Goal: Contribute content

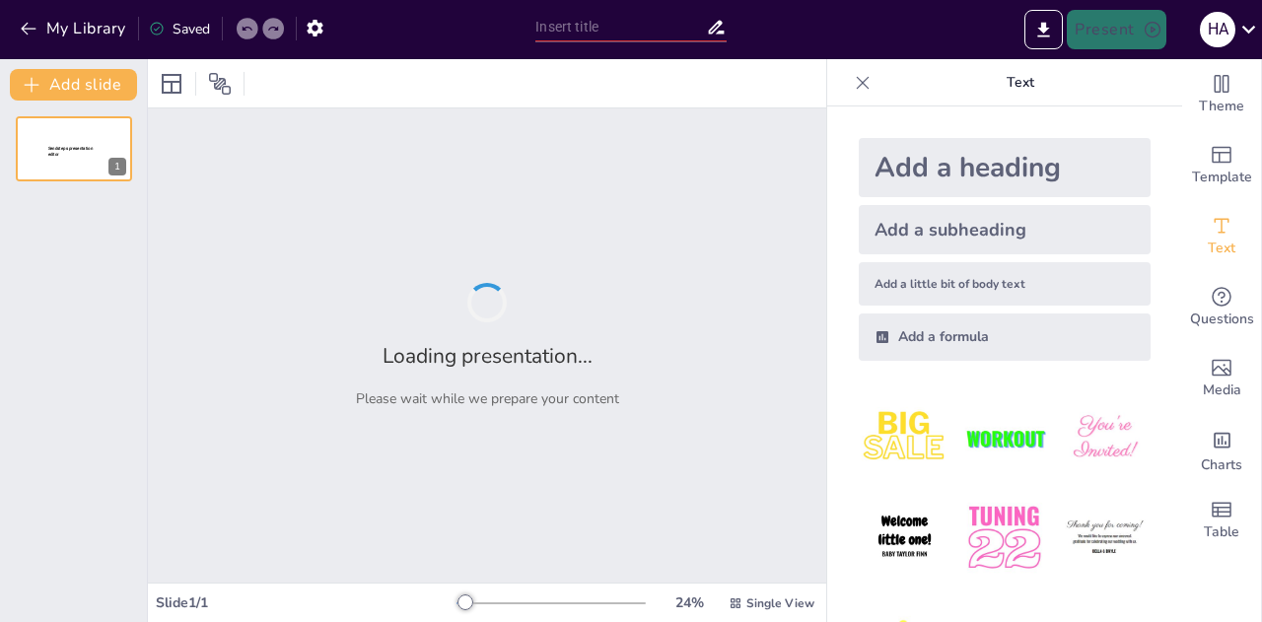
type input "عادات وتقاليد العيد في [GEOGRAPHIC_DATA] وال[GEOGRAPHIC_DATA]"
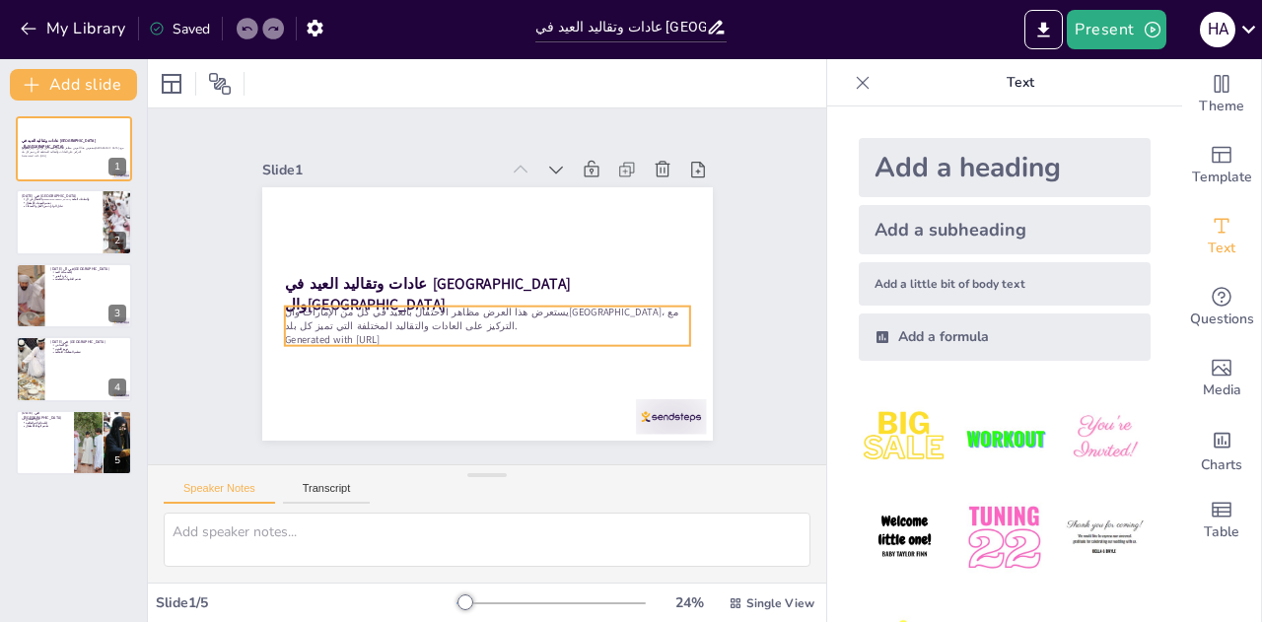
click at [387, 329] on p "Generated with [URL]" at bounding box center [465, 334] width 376 height 177
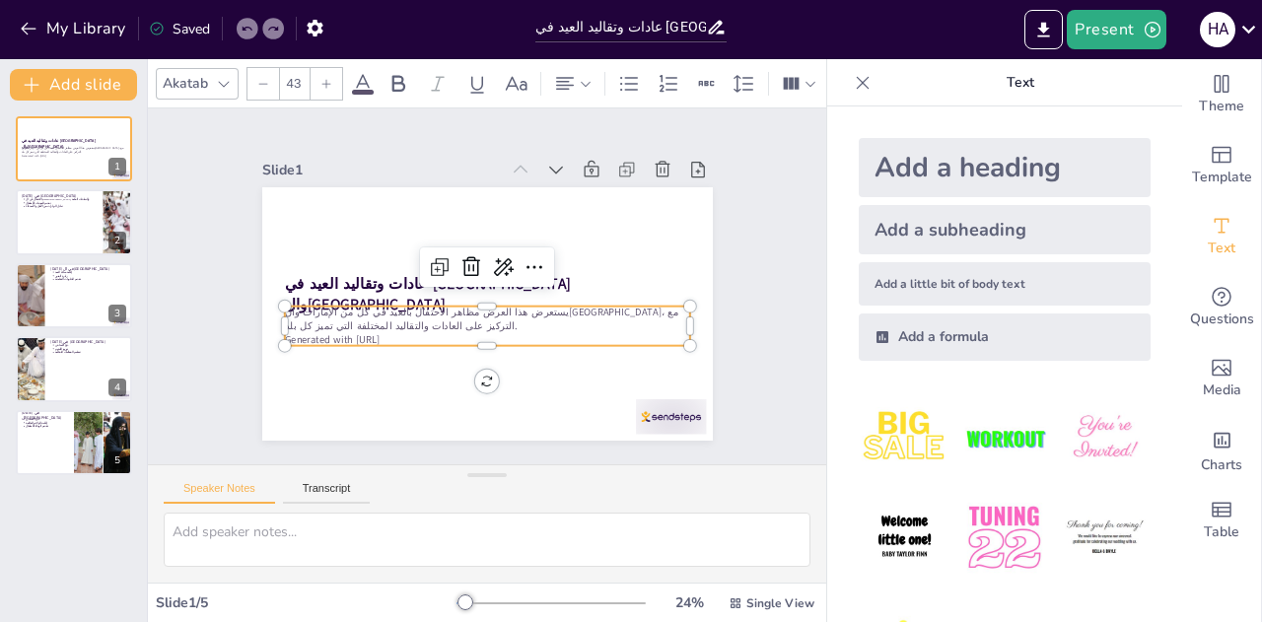
click at [387, 329] on p "Generated with [URL]" at bounding box center [465, 334] width 376 height 177
click at [521, 282] on icon at bounding box center [538, 299] width 34 height 34
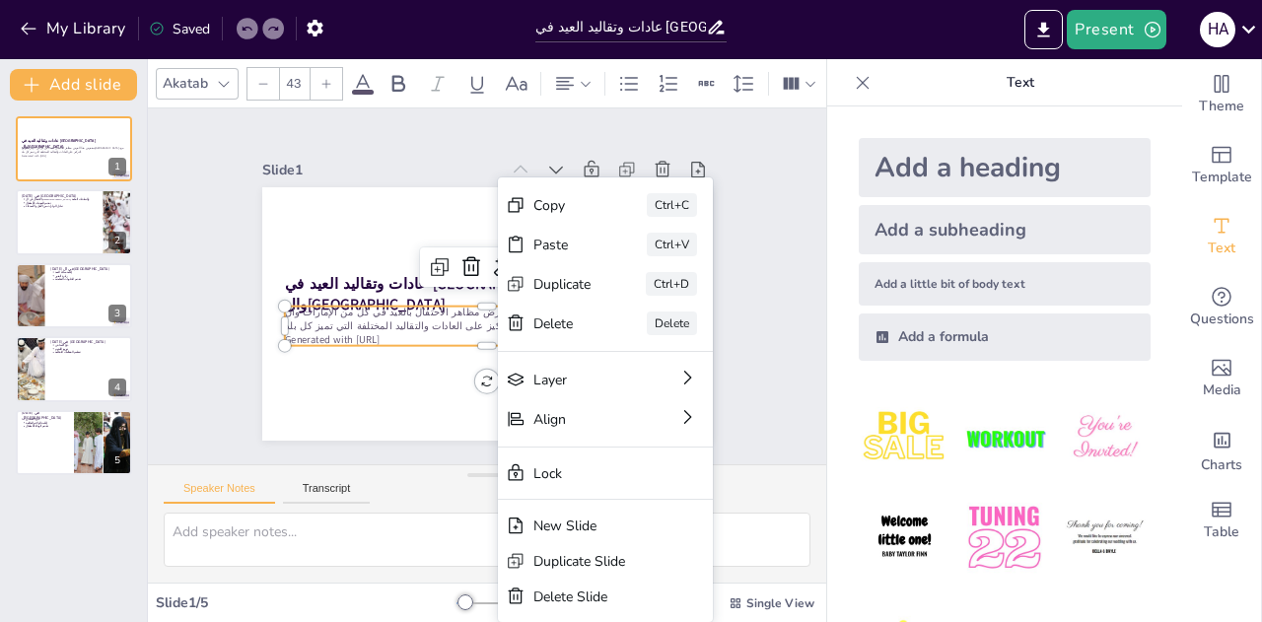
click at [426, 467] on div "Speaker Notes Transcript" at bounding box center [487, 488] width 678 height 47
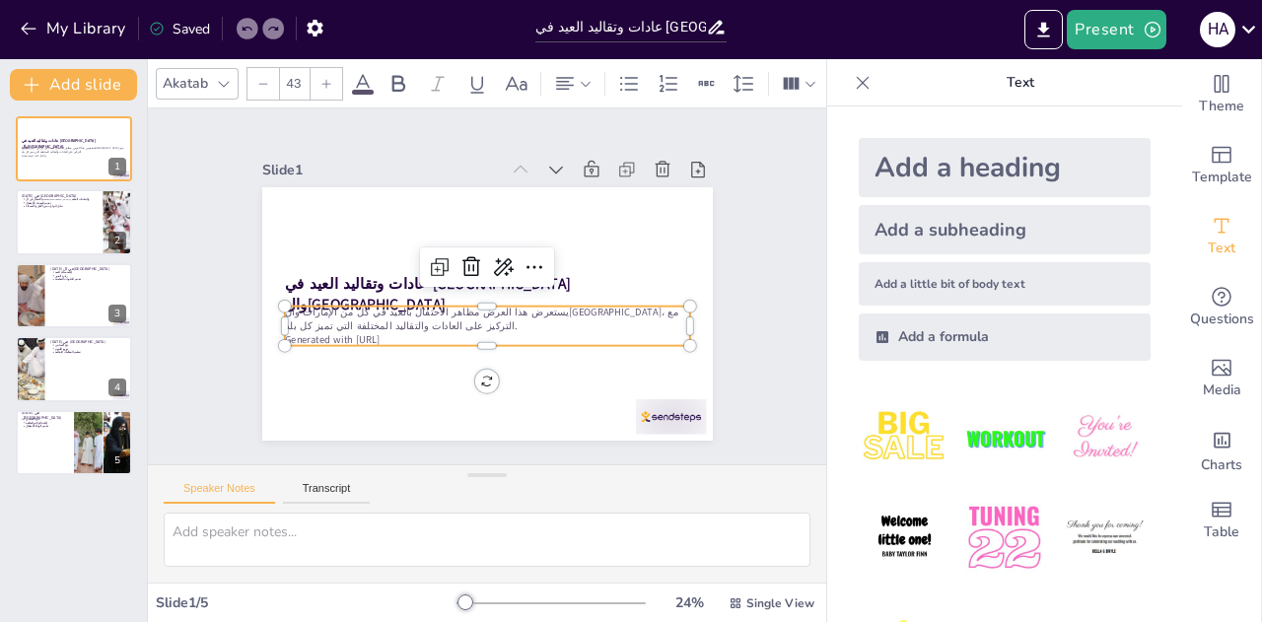
click at [857, 80] on icon at bounding box center [863, 82] width 13 height 13
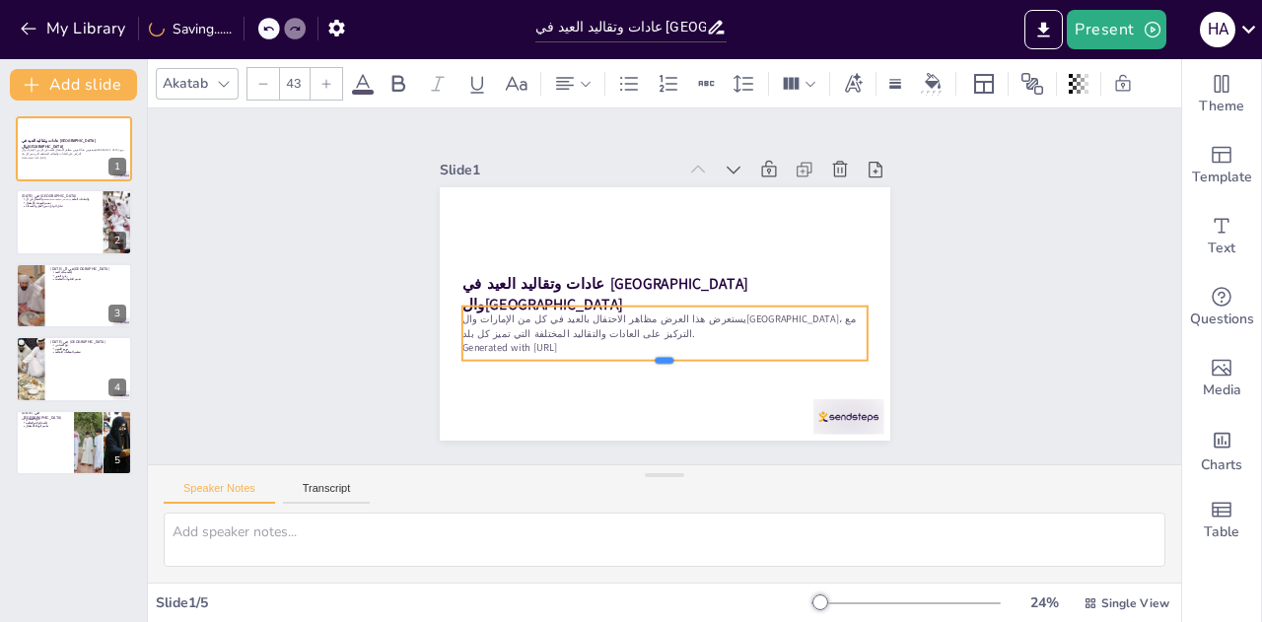
drag, startPoint x: 651, startPoint y: 340, endPoint x: 650, endPoint y: 355, distance: 14.8
click at [650, 355] on div at bounding box center [610, 347] width 312 height 283
click at [568, 330] on p "يستعرض هذا العرض مظاهر الاحتفال بالعيد في كل من الإمارات وال[GEOGRAPHIC_DATA]، …" at bounding box center [627, 302] width 190 height 382
click at [565, 343] on p "Generated with [URL]" at bounding box center [606, 305] width 139 height 390
click at [565, 343] on p "Generated with [URL]" at bounding box center [623, 332] width 311 height 282
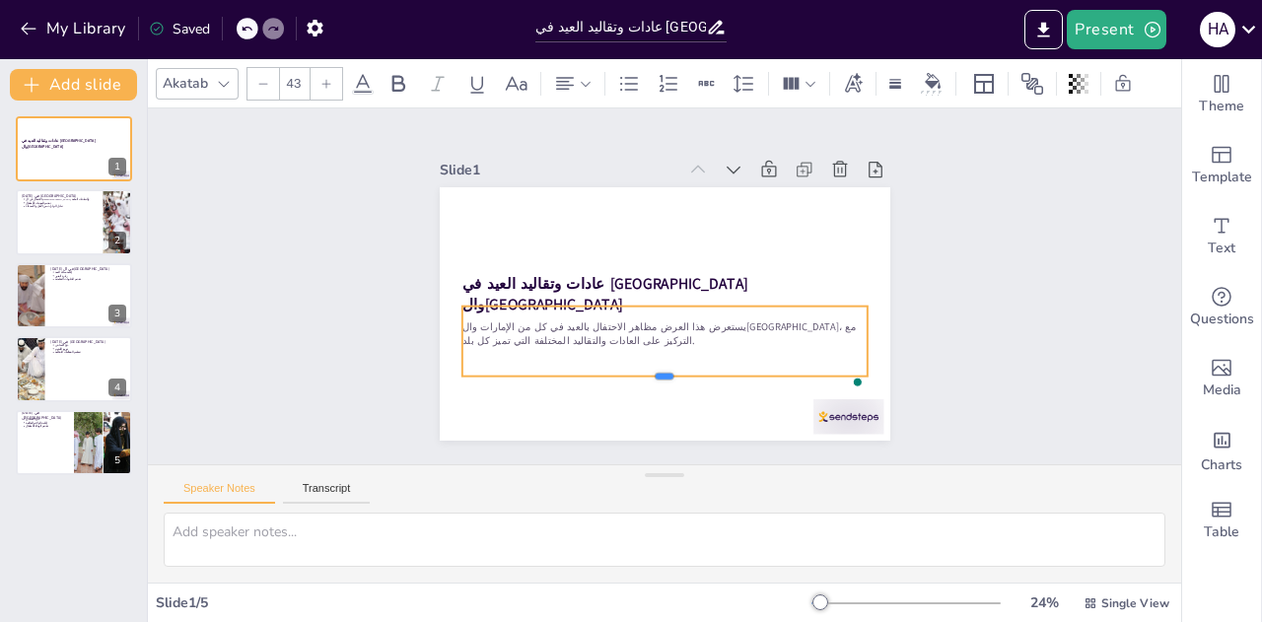
drag, startPoint x: 649, startPoint y: 345, endPoint x: 637, endPoint y: 373, distance: 30.0
click at [637, 373] on div at bounding box center [607, 365] width 337 height 251
click at [323, 76] on div at bounding box center [327, 84] width 32 height 32
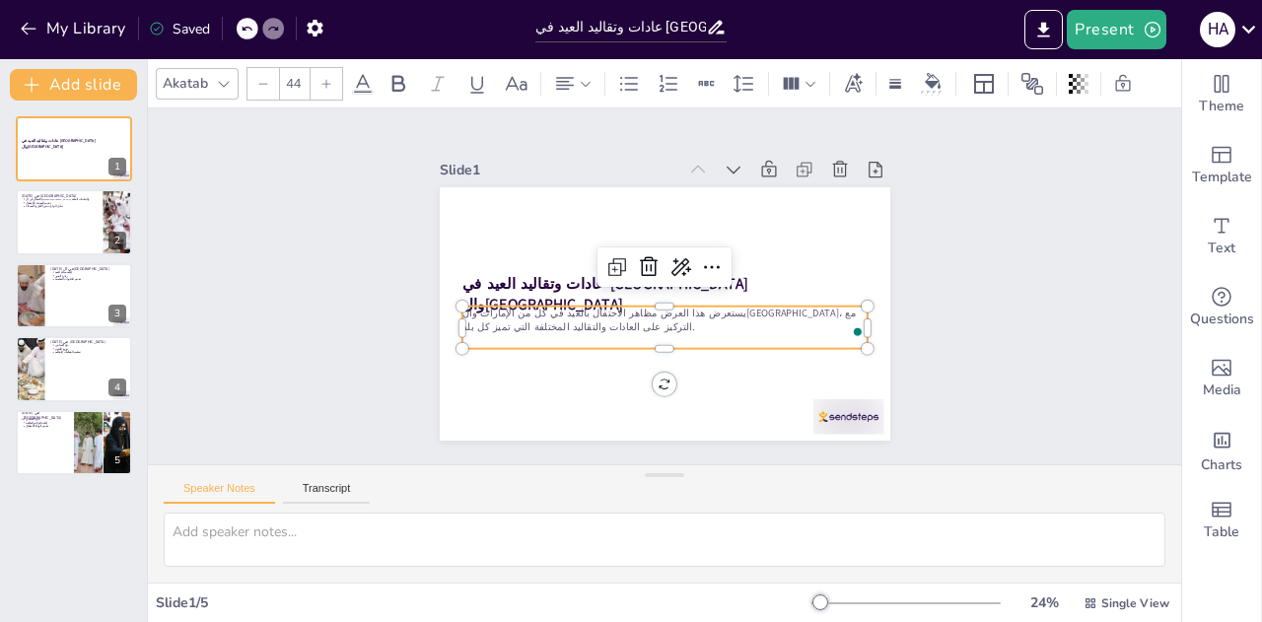
click at [323, 76] on div at bounding box center [327, 84] width 32 height 32
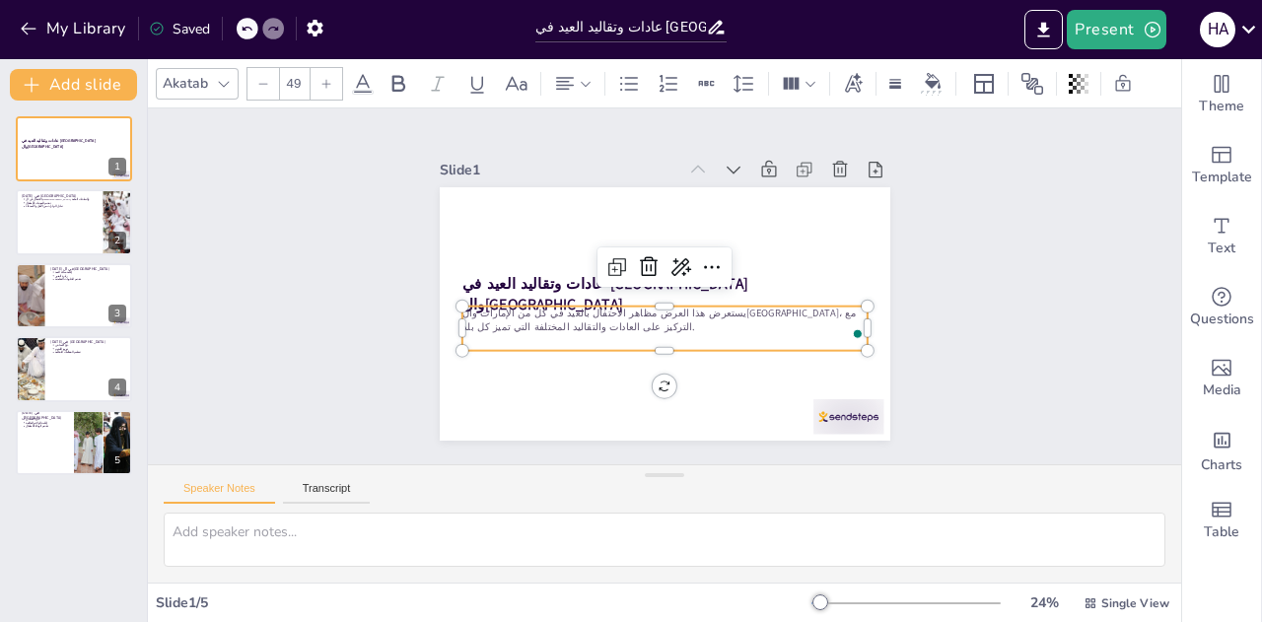
click at [323, 76] on div at bounding box center [327, 84] width 32 height 32
type input "53"
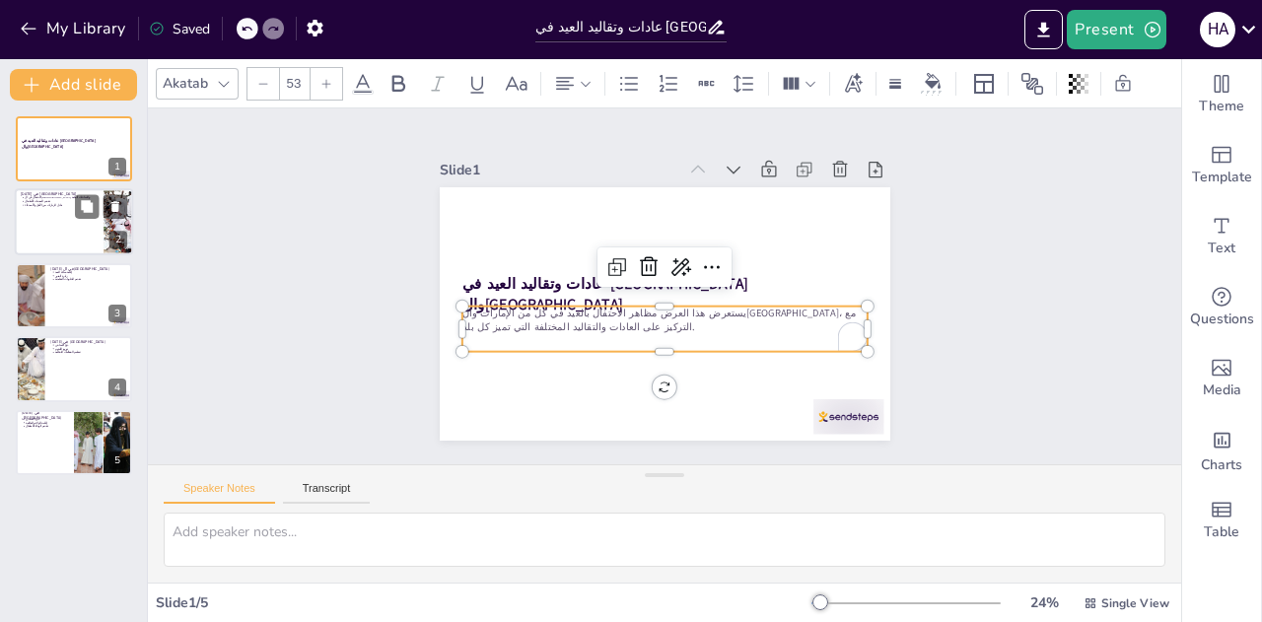
click at [72, 203] on p "تقديم العيديات للأطفال" at bounding box center [61, 202] width 73 height 4
type textarea "صلاة العيد تعتبر من أبرز مظاهر الاحتفال، حيث يجتمع الناس لأداء الصلاة في المساج…"
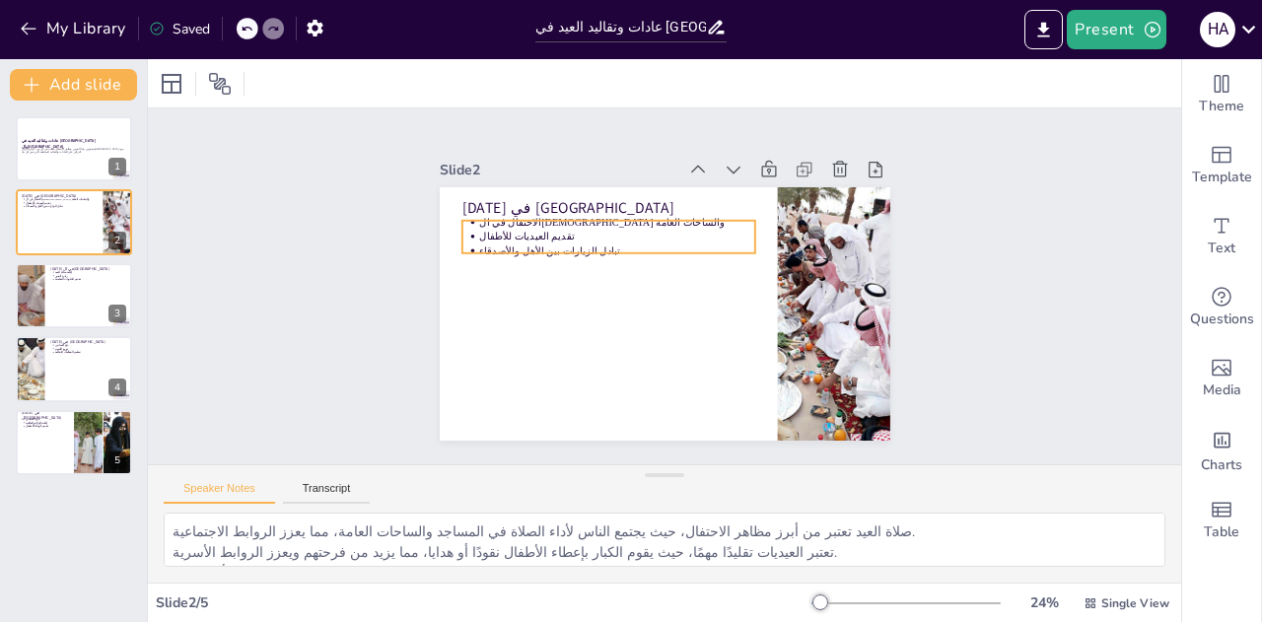
click at [501, 226] on p "تقديم العيديات للأطفال" at bounding box center [634, 224] width 266 height 99
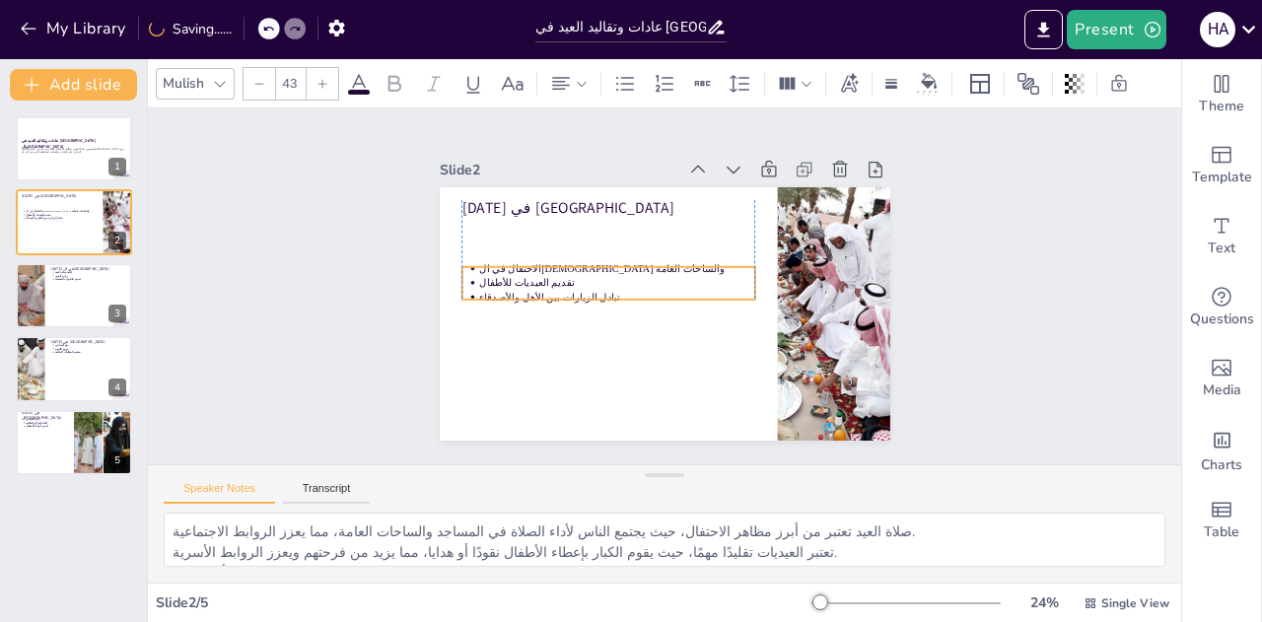
drag, startPoint x: 594, startPoint y: 244, endPoint x: 595, endPoint y: 290, distance: 46.4
click at [595, 290] on p "تبادل الزيارات بين الأهل والأصدقاء" at bounding box center [620, 267] width 232 height 174
click at [320, 75] on div at bounding box center [323, 84] width 32 height 32
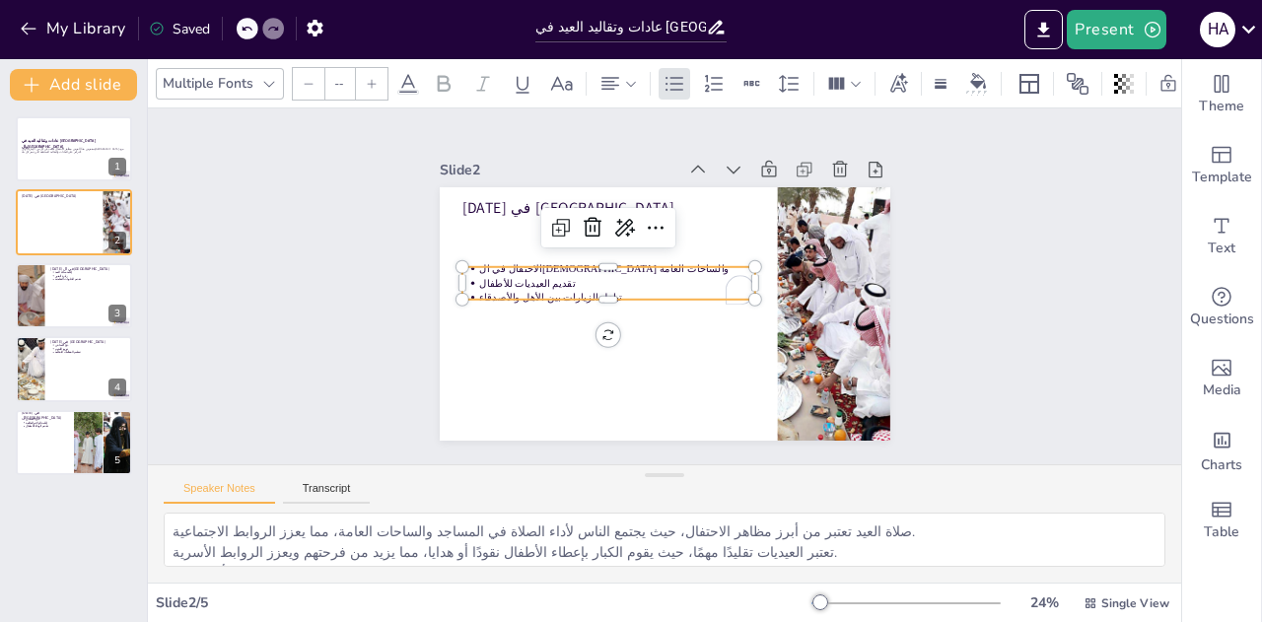
click at [362, 83] on div at bounding box center [372, 84] width 32 height 32
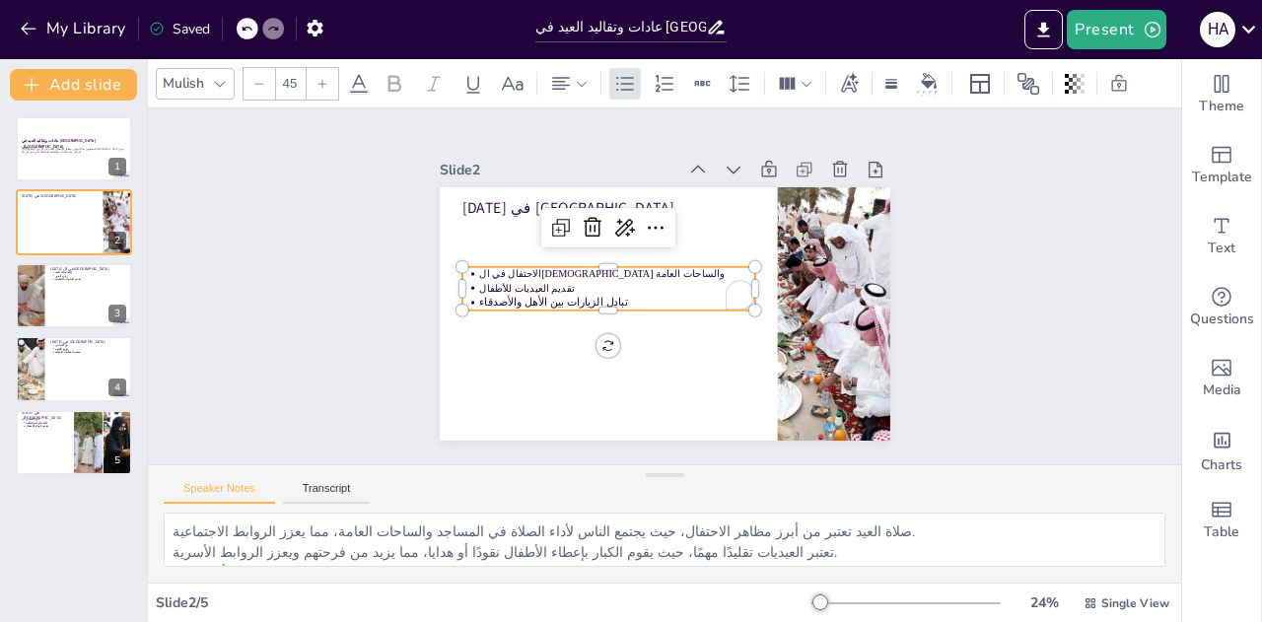
click at [296, 86] on input "45" at bounding box center [290, 84] width 28 height 32
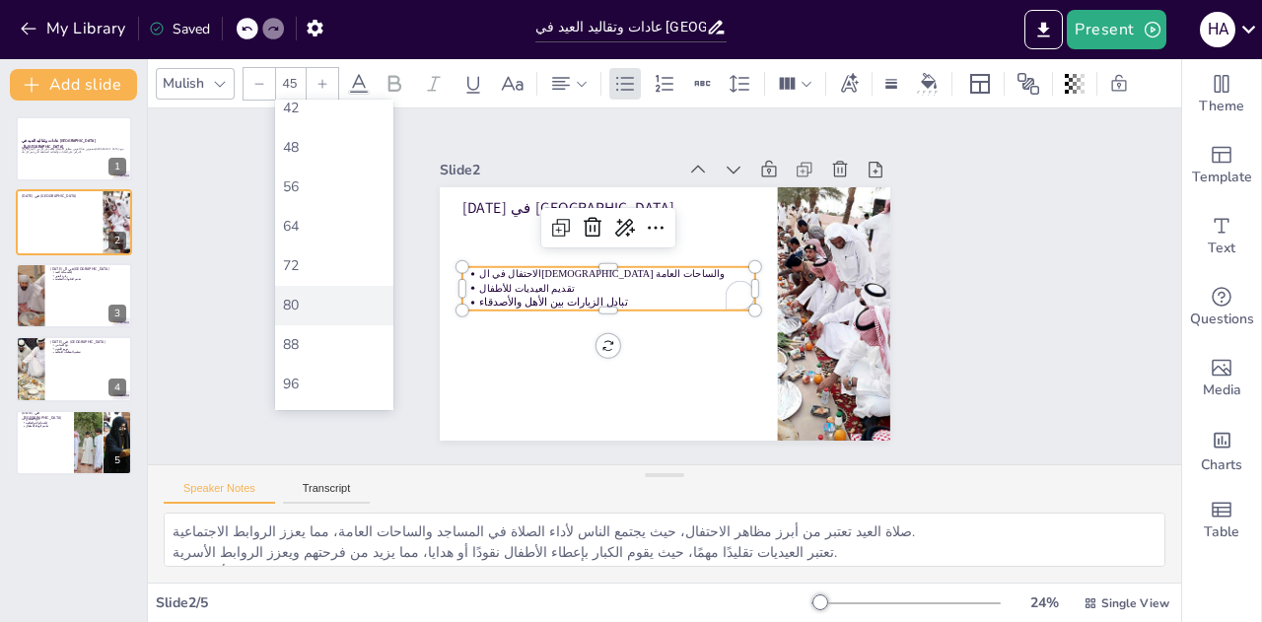
scroll to position [485, 0]
click at [333, 314] on div "80" at bounding box center [334, 304] width 118 height 39
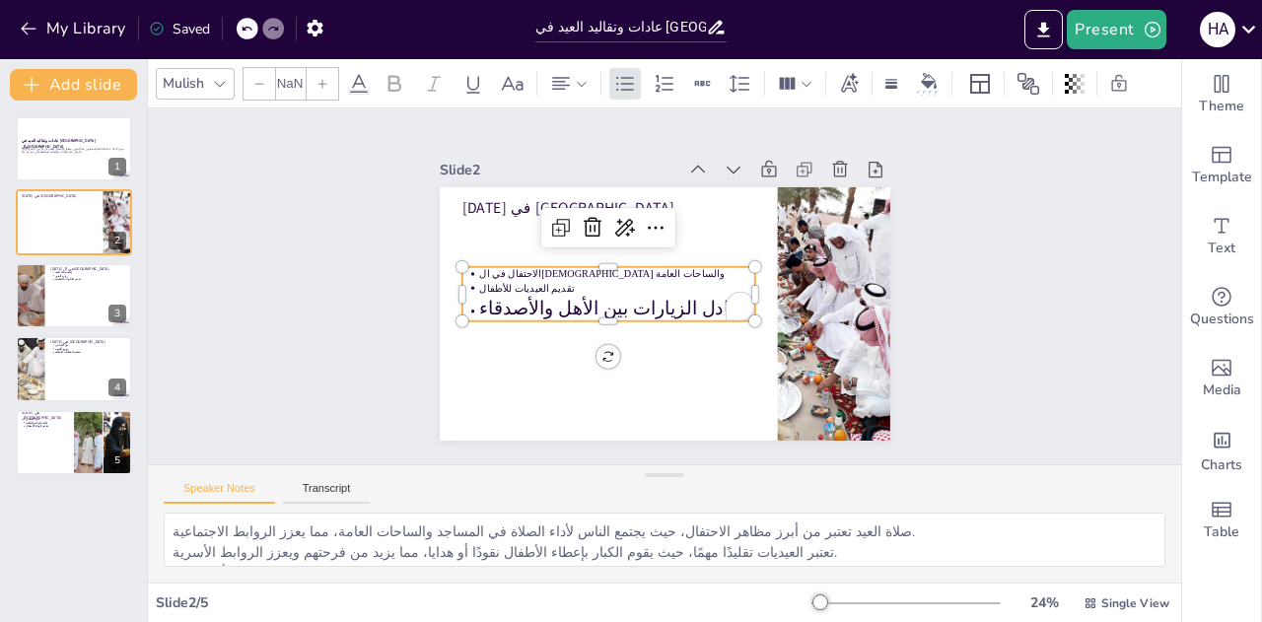
click at [500, 283] on p "تقديم العيديات للأطفال" at bounding box center [622, 264] width 245 height 150
click at [497, 283] on p "تقديم العيديات للأطفال" at bounding box center [617, 278] width 272 height 71
click at [497, 283] on p "تقديم العيديات للأطفال" at bounding box center [618, 273] width 266 height 99
click at [497, 283] on p "تقديم العيديات للأطفال" at bounding box center [617, 288] width 276 height 14
click at [287, 80] on input "--" at bounding box center [290, 84] width 28 height 32
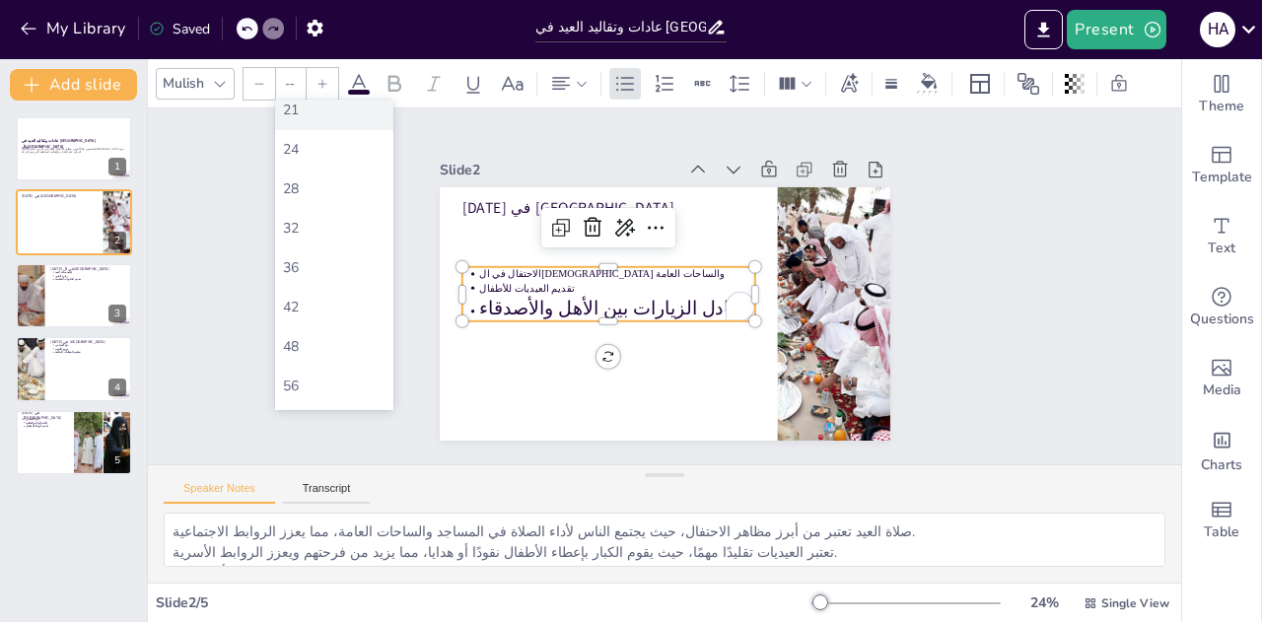
scroll to position [288, 0]
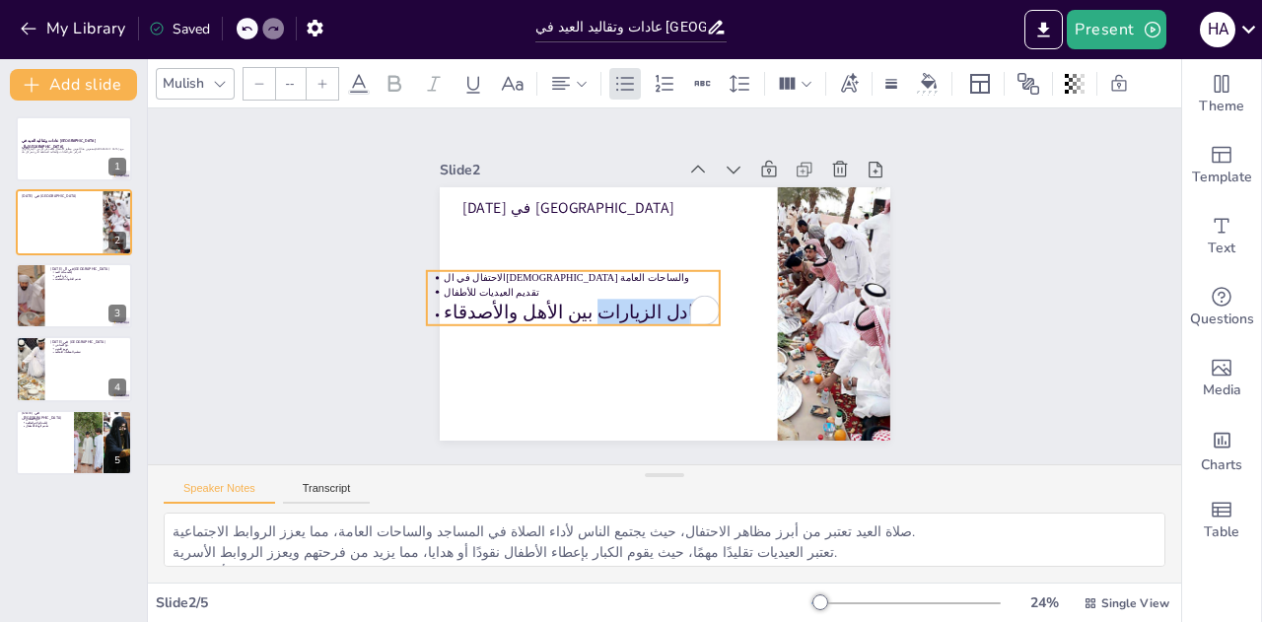
type input "NaN"
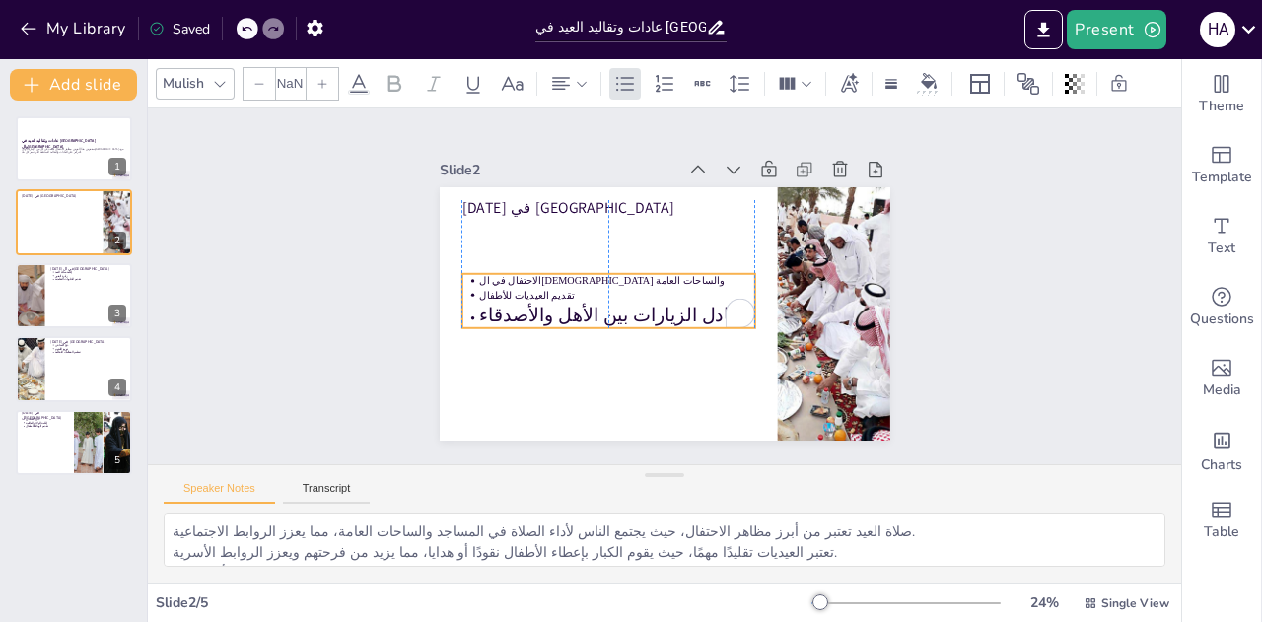
click at [592, 289] on p "تقديم العيديات للأطفال" at bounding box center [623, 261] width 214 height 195
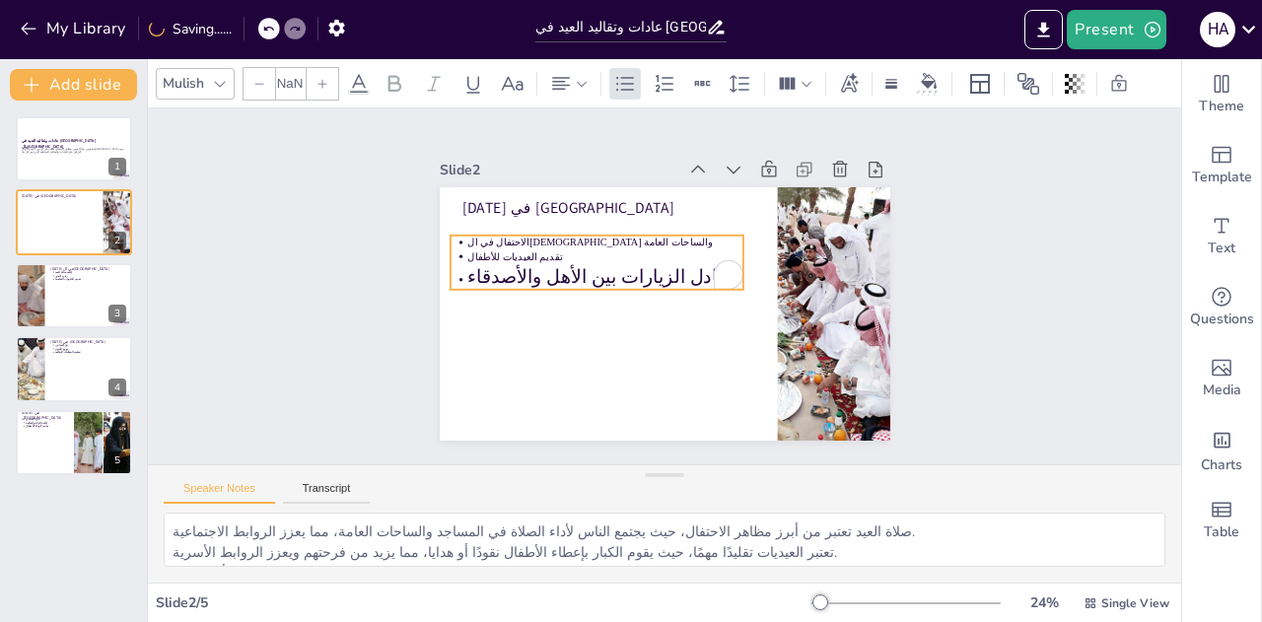
drag, startPoint x: 635, startPoint y: 285, endPoint x: 623, endPoint y: 247, distance: 39.3
click at [623, 247] on p "تقديم العيديات للأطفال" at bounding box center [730, 296] width 266 height 99
click at [66, 313] on div at bounding box center [74, 295] width 118 height 67
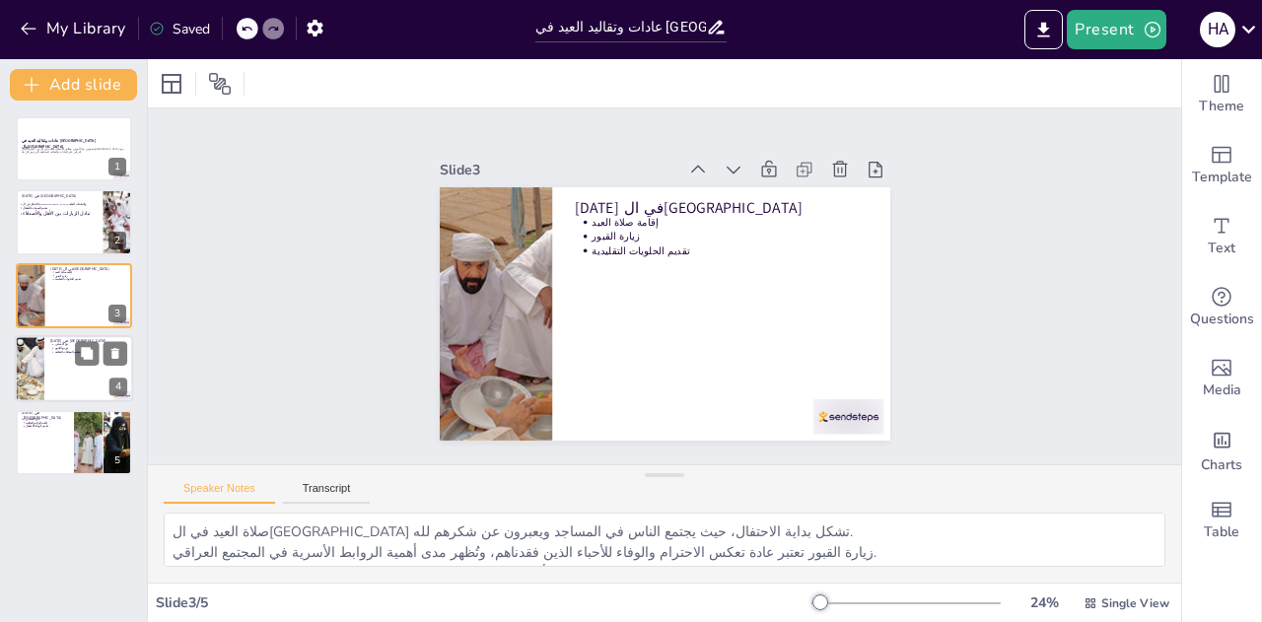
click at [45, 366] on div at bounding box center [74, 368] width 118 height 67
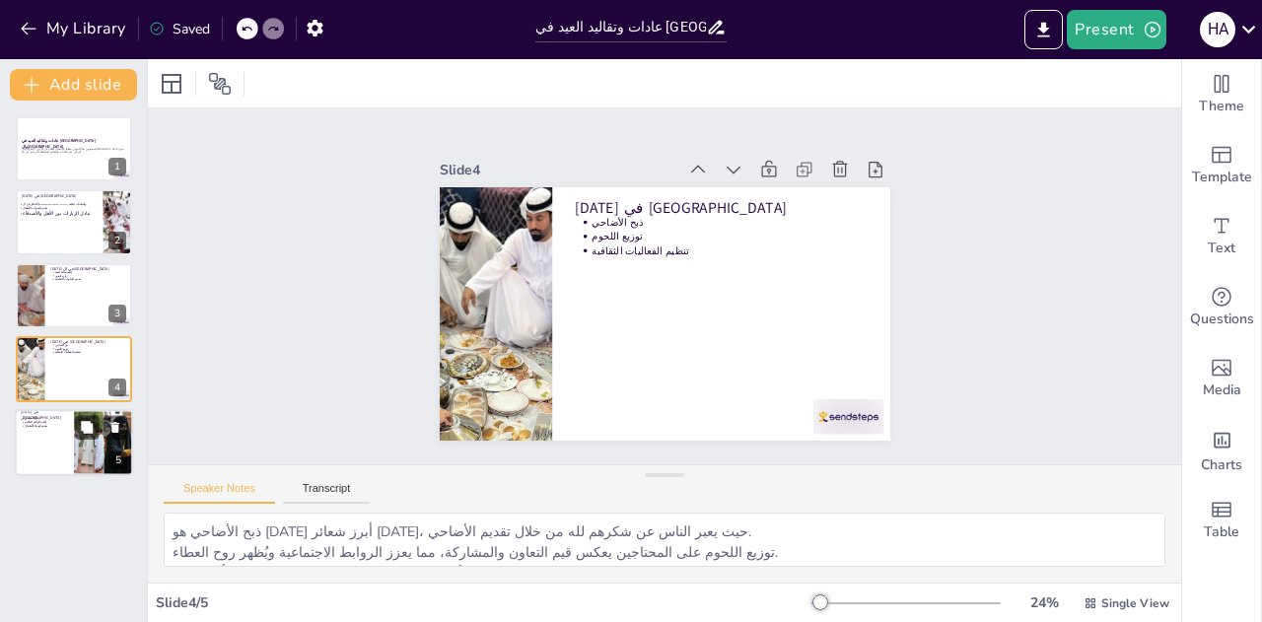
click at [68, 431] on div at bounding box center [74, 442] width 118 height 67
type textarea "ذبح الأضاحي هو شعيرة أساسية في [DATE]، حيث يُظهر الناس التزامهم بالتقاليد الدين…"
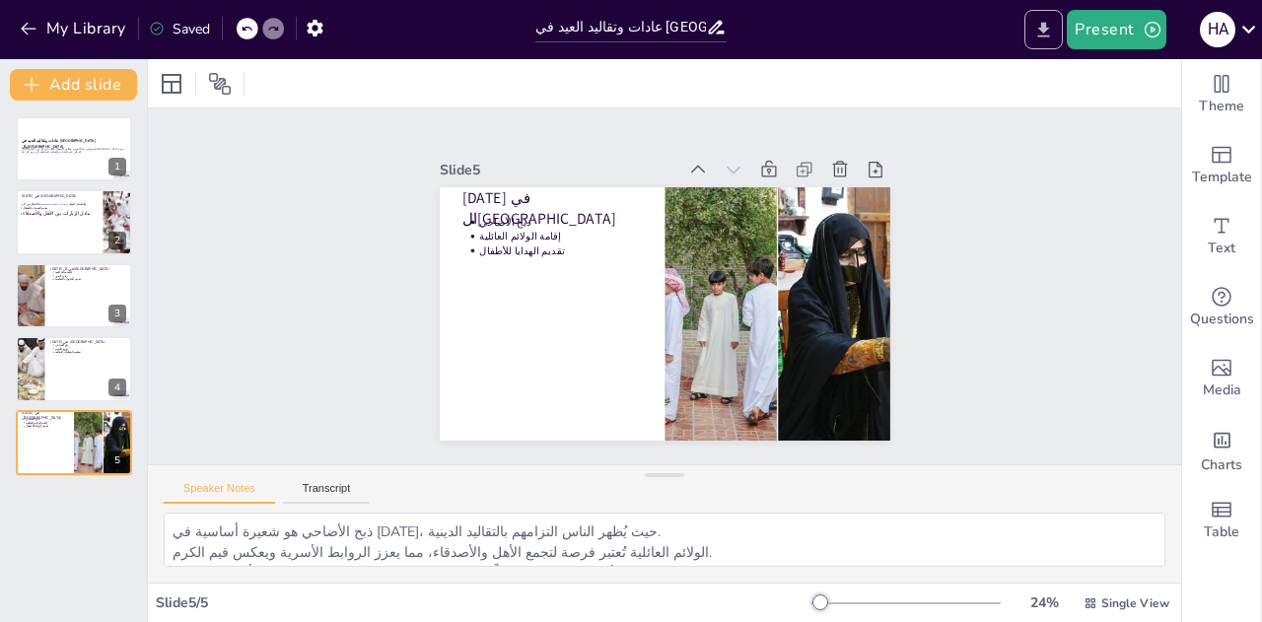
click at [1053, 38] on icon "Export to PowerPoint" at bounding box center [1043, 30] width 21 height 21
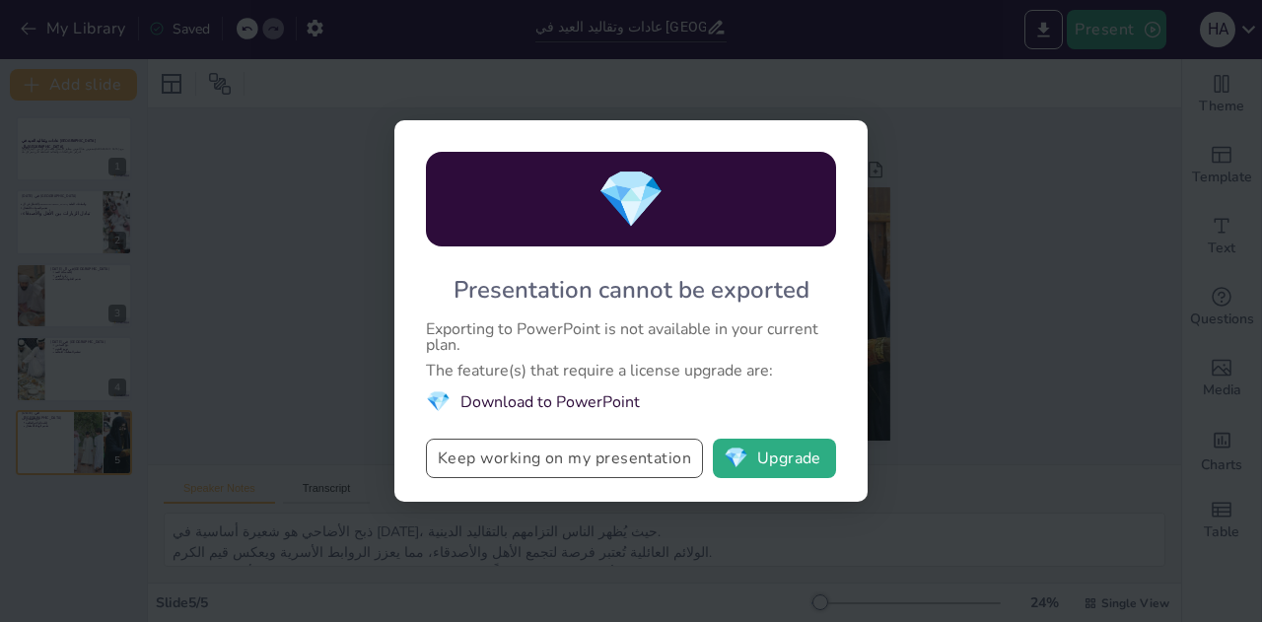
click at [641, 474] on button "Keep working on my presentation" at bounding box center [564, 458] width 277 height 39
